Goal: Book appointment/travel/reservation

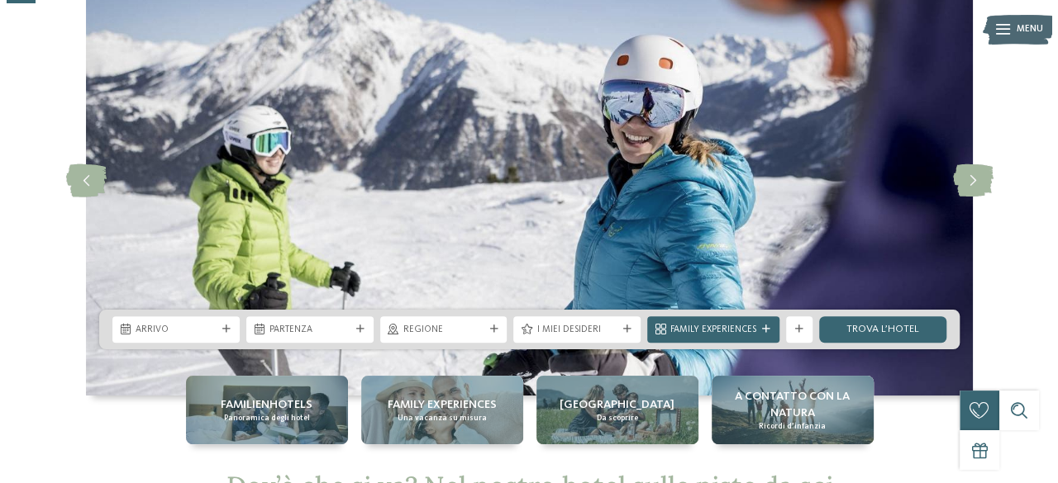
scroll to position [101, 0]
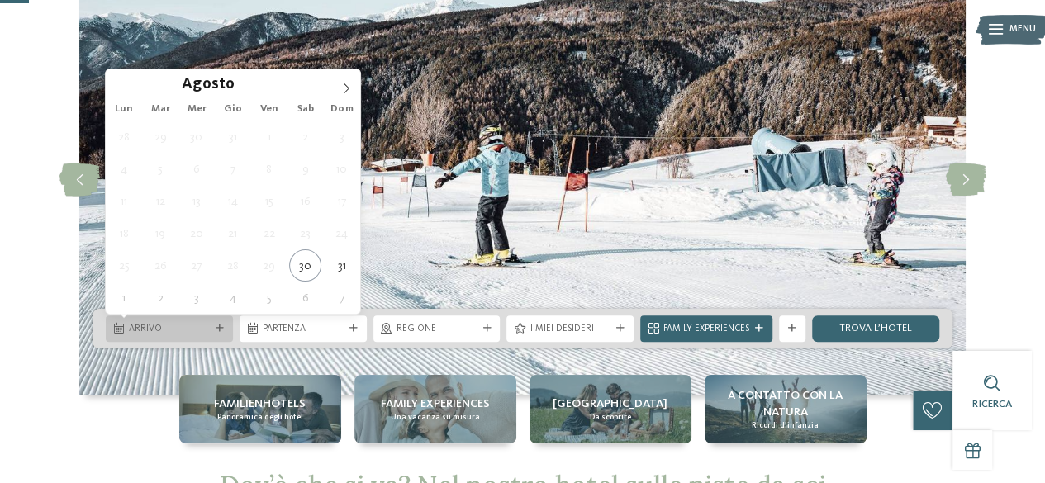
click at [205, 326] on span "Arrivo" at bounding box center [169, 329] width 81 height 13
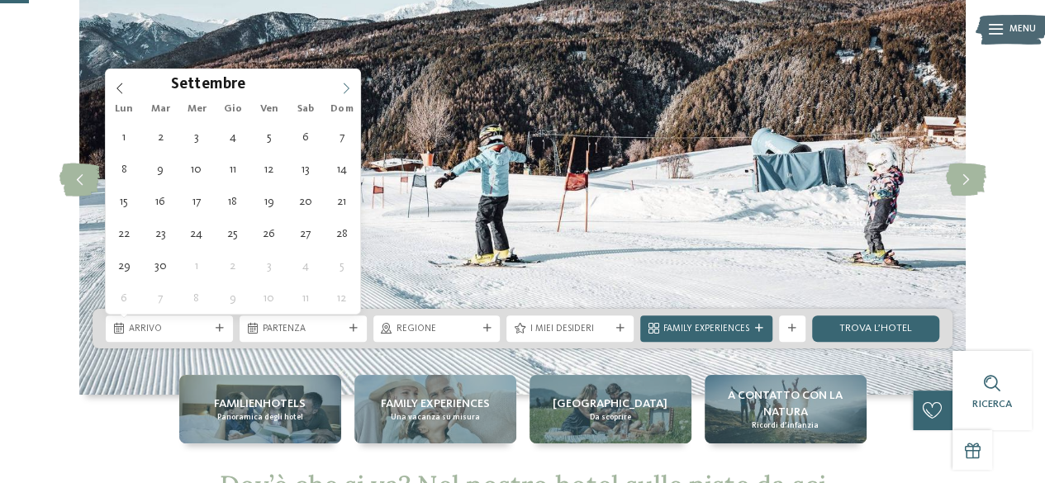
click at [344, 87] on icon at bounding box center [346, 89] width 12 height 12
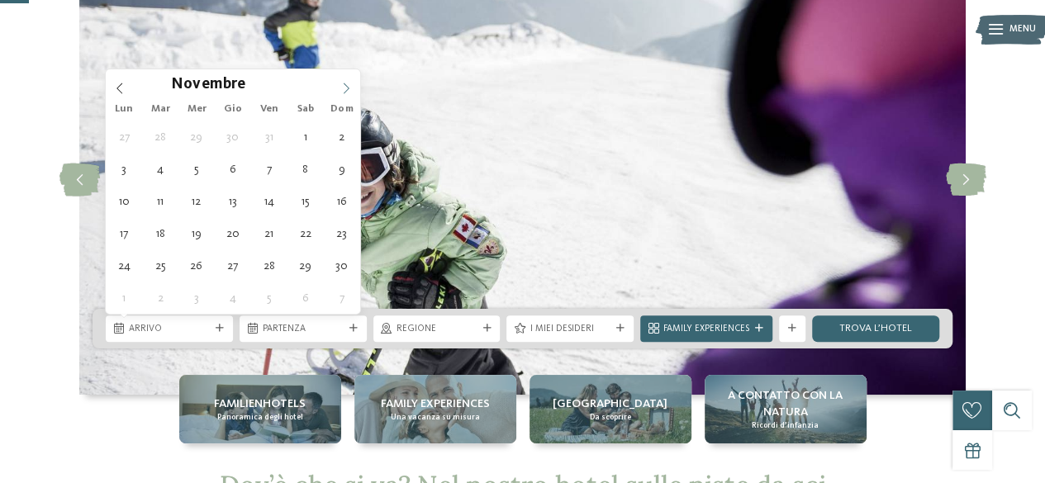
click at [344, 87] on icon at bounding box center [346, 89] width 12 height 12
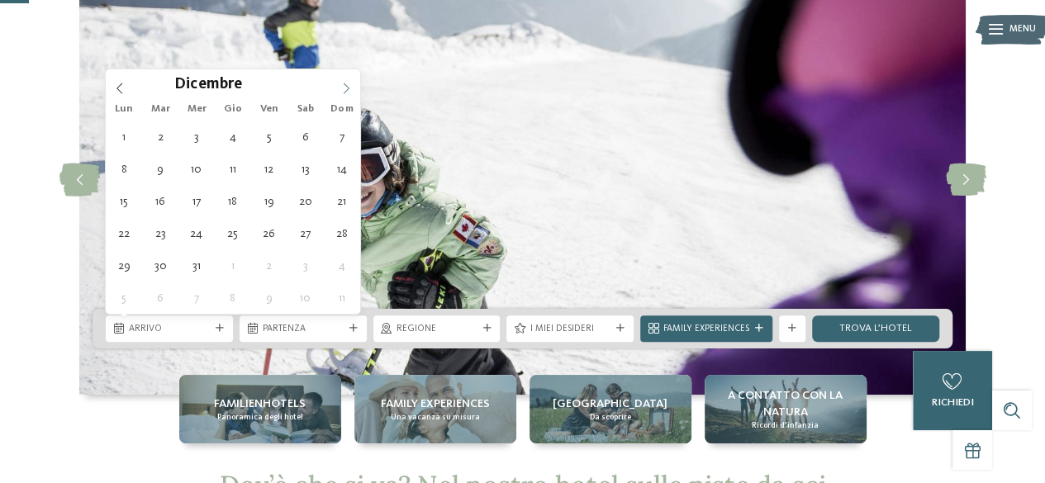
type input "****"
click at [344, 90] on icon at bounding box center [346, 89] width 12 height 12
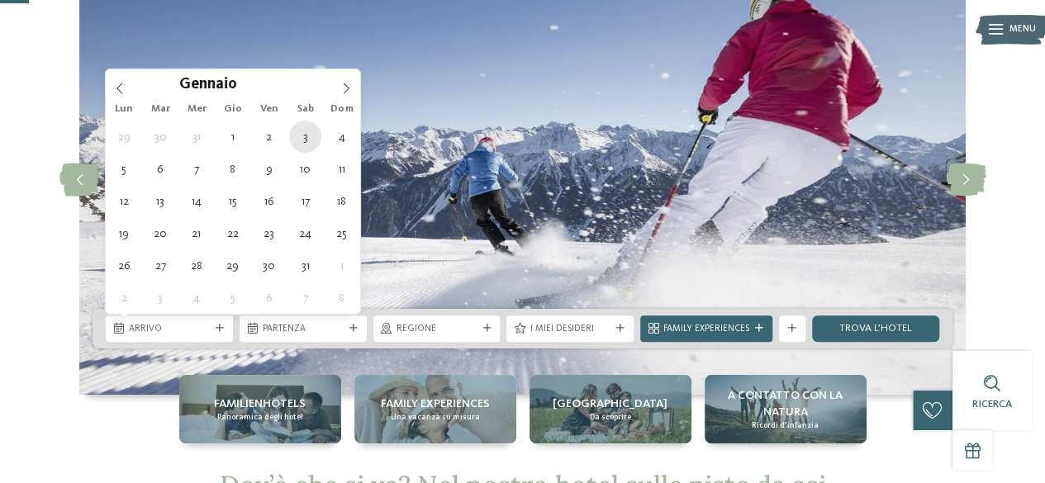
type div "[DATE]"
type input "****"
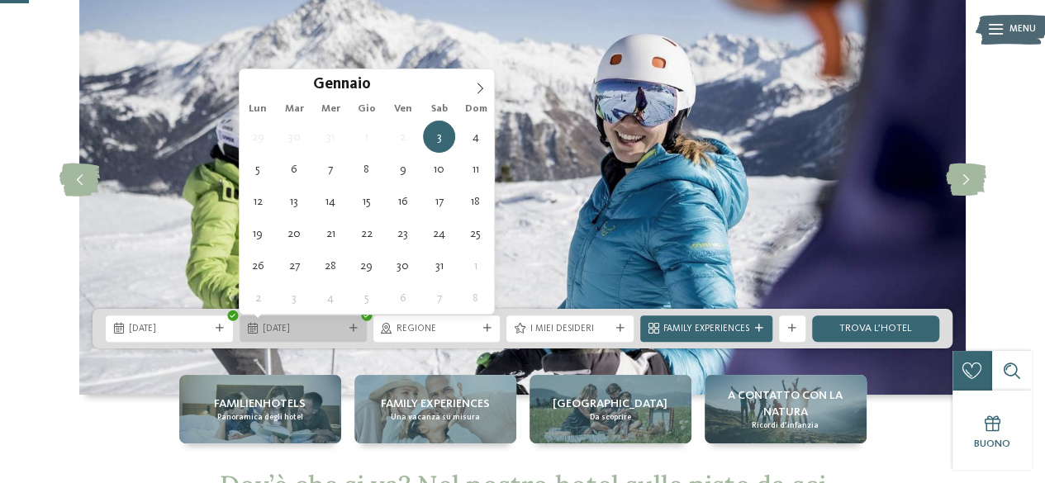
click at [318, 317] on div "[DATE]" at bounding box center [303, 329] width 127 height 26
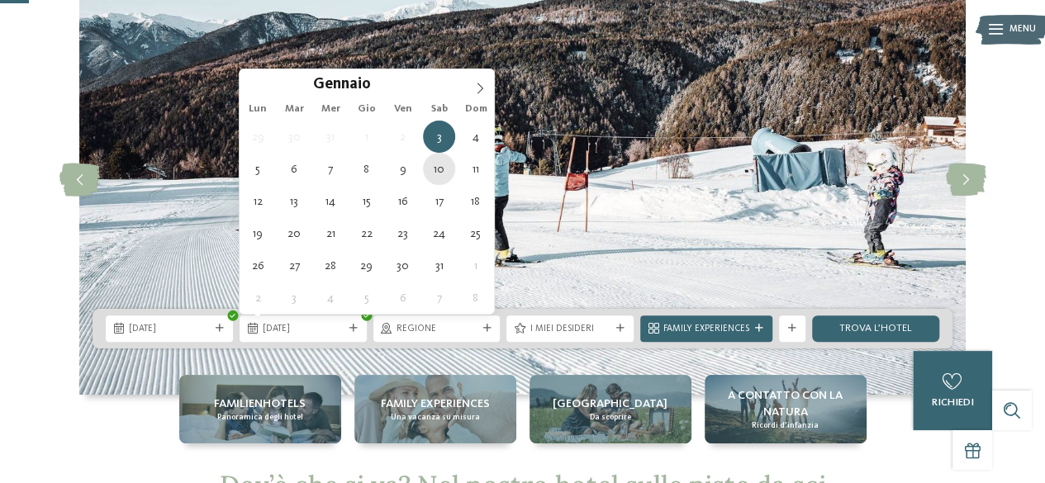
type div "[DATE]"
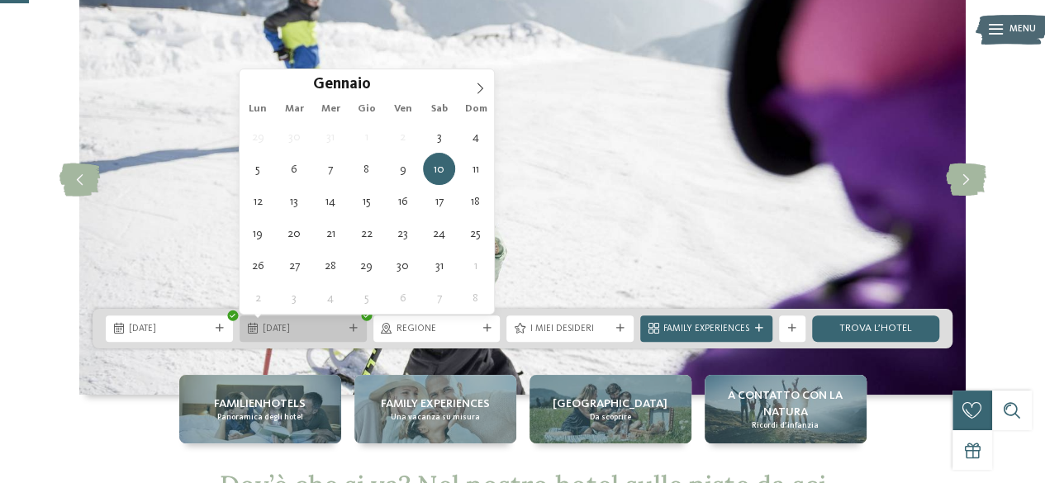
click at [296, 320] on div "[DATE]" at bounding box center [303, 329] width 127 height 26
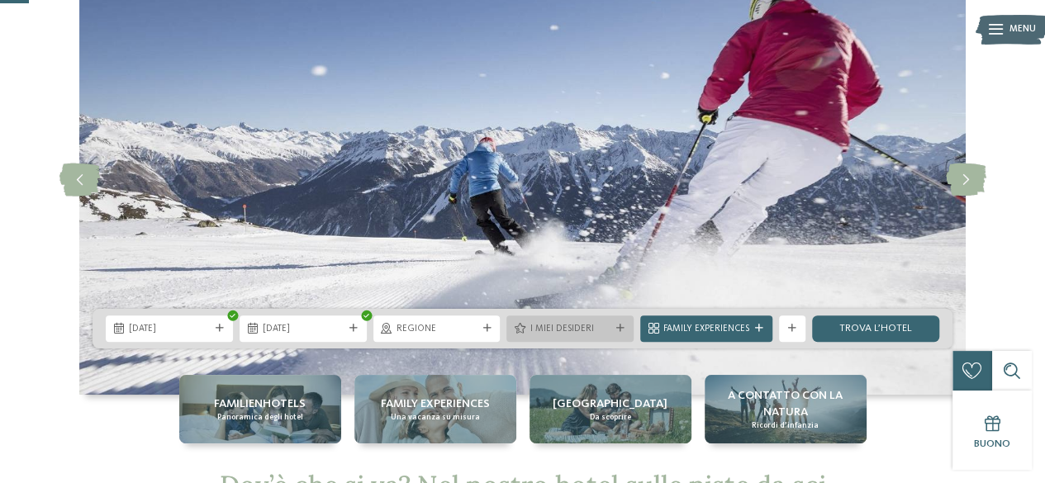
click at [567, 333] on span "I miei desideri" at bounding box center [570, 329] width 81 height 13
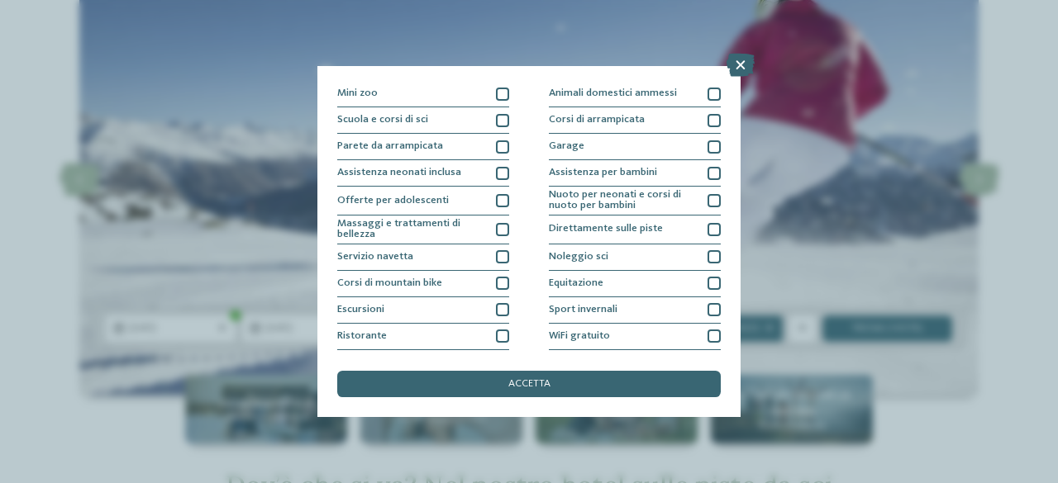
scroll to position [185, 0]
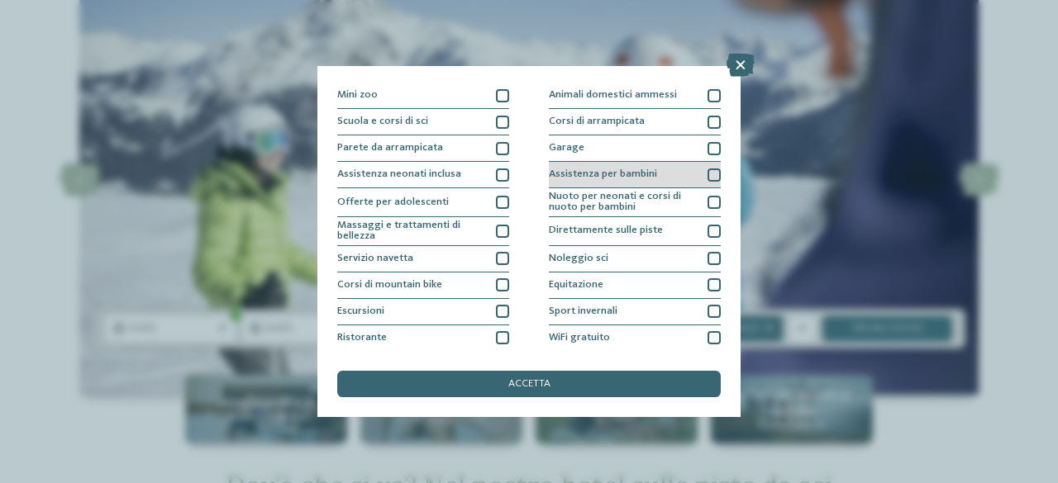
click at [707, 169] on div at bounding box center [713, 175] width 13 height 13
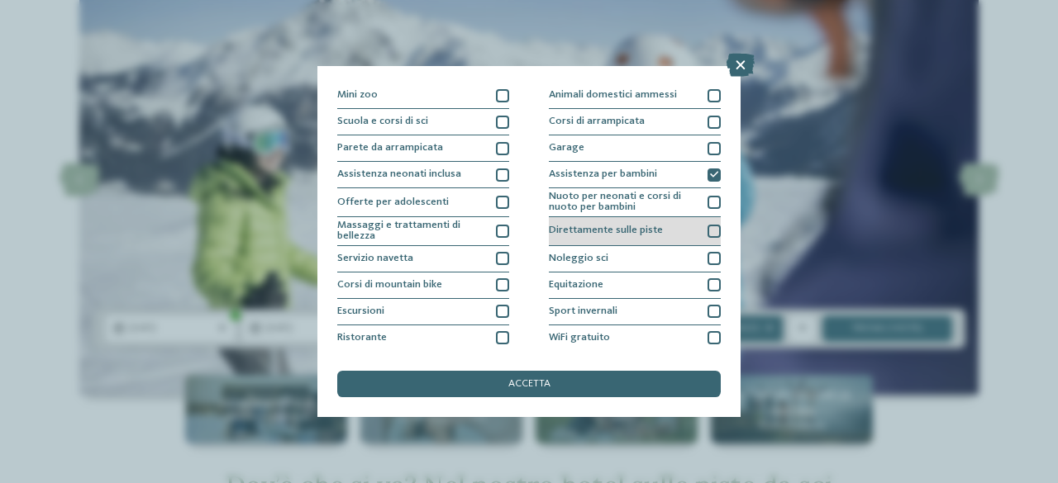
click at [709, 225] on div at bounding box center [713, 231] width 13 height 13
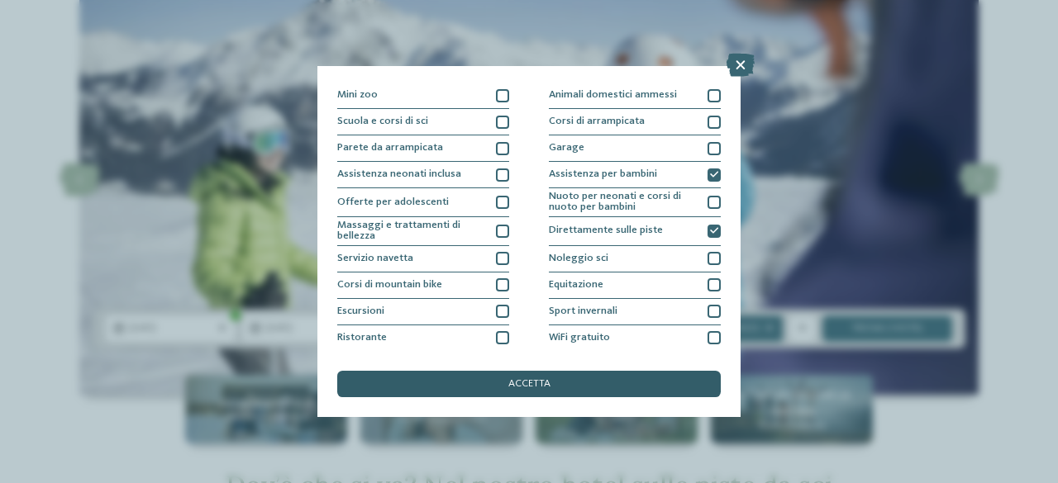
click at [514, 390] on span "accetta" at bounding box center [529, 384] width 42 height 11
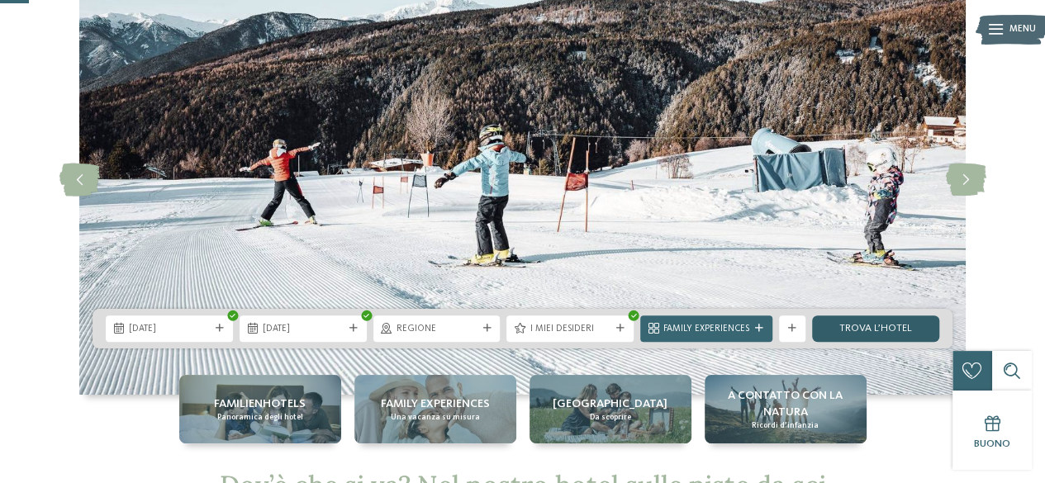
click at [869, 323] on link "trova l’hotel" at bounding box center [875, 329] width 127 height 26
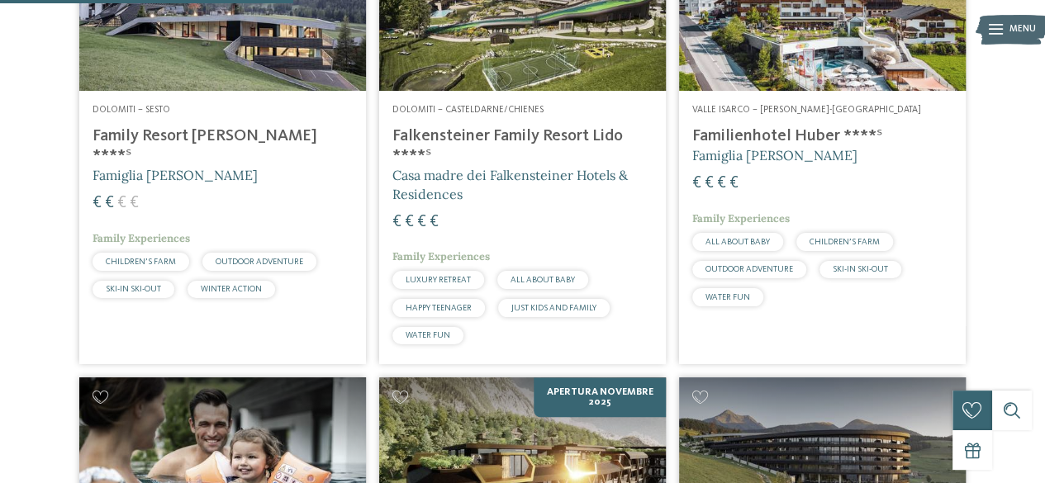
scroll to position [577, 0]
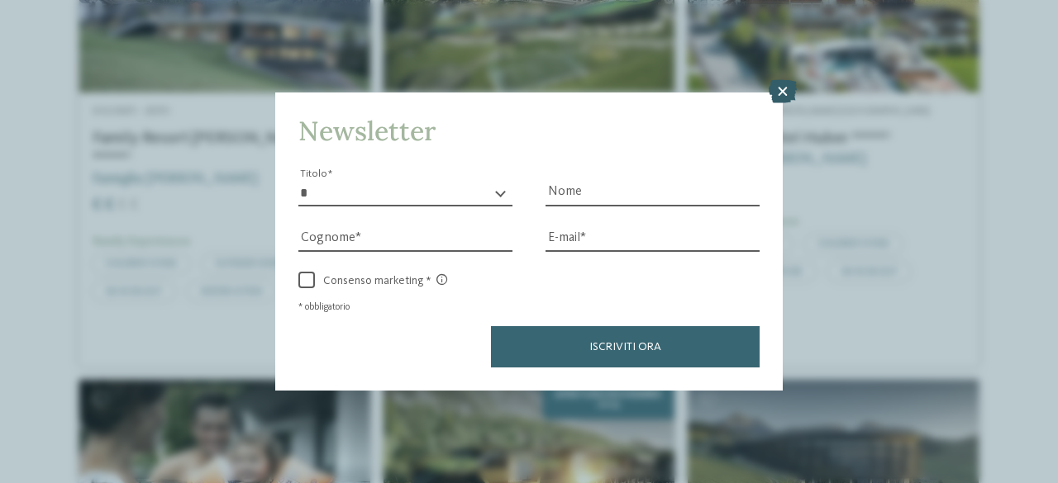
click at [780, 86] on icon at bounding box center [782, 91] width 28 height 23
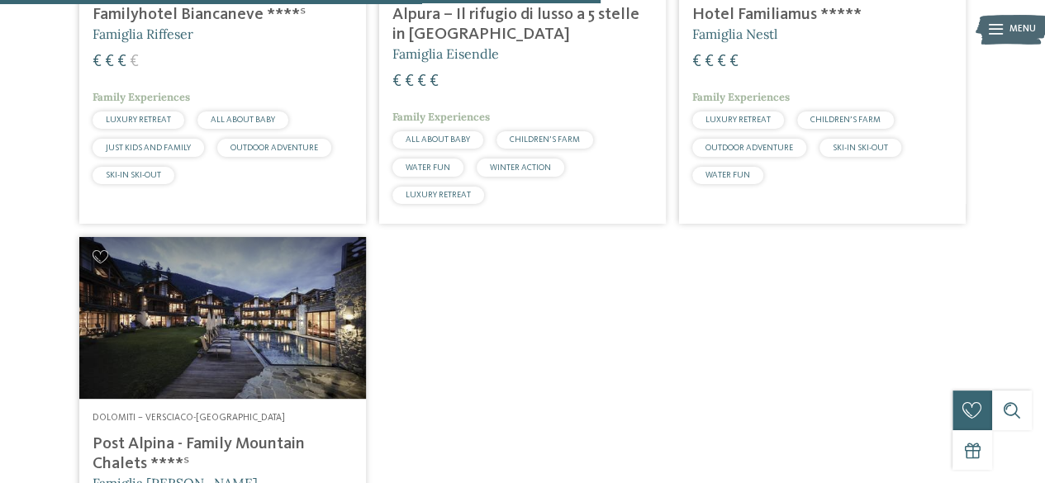
scroll to position [1183, 0]
